Goal: Information Seeking & Learning: Learn about a topic

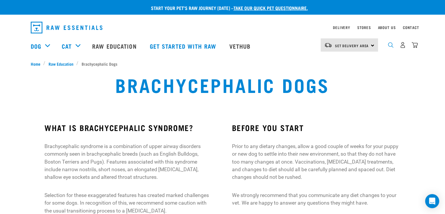
click at [390, 46] on img "dropdown navigation" at bounding box center [391, 45] width 6 height 6
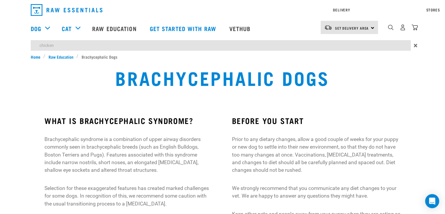
type input "chicken"
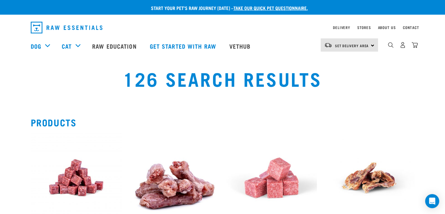
click at [388, 99] on div "126 Search Results" at bounding box center [223, 82] width 438 height 37
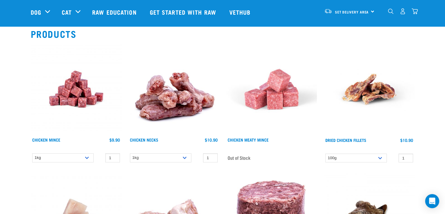
scroll to position [47, 0]
